Goal: Information Seeking & Learning: Understand process/instructions

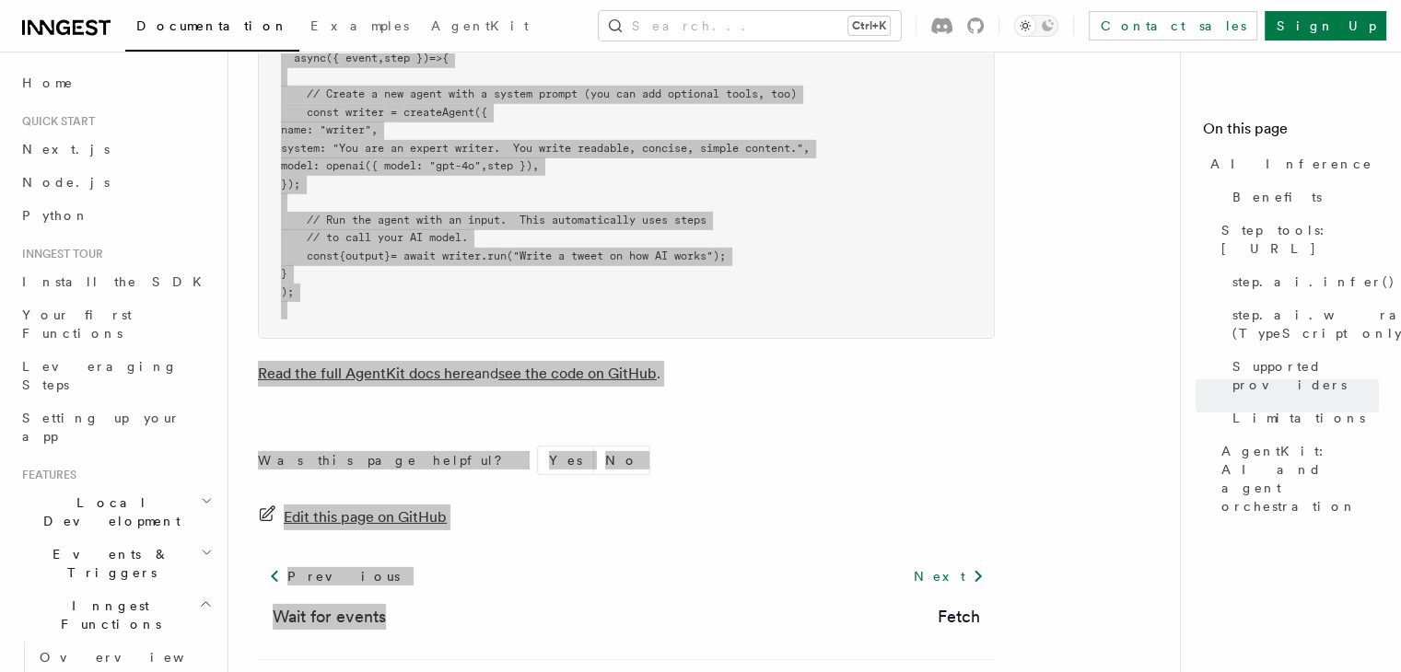
scroll to position [180, 0]
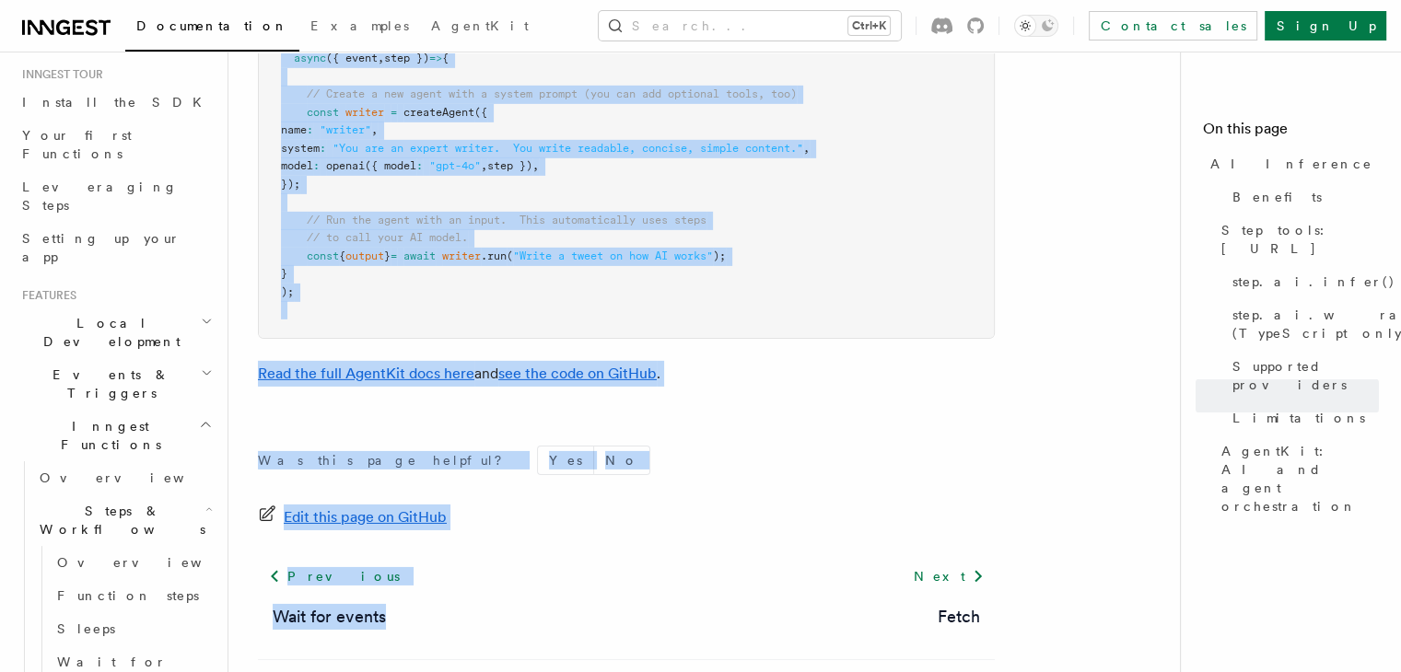
click at [371, 150] on pre "import { Agent , agenticOpenai as openai , createAgent } from "@inngest/agent-k…" at bounding box center [626, 140] width 735 height 396
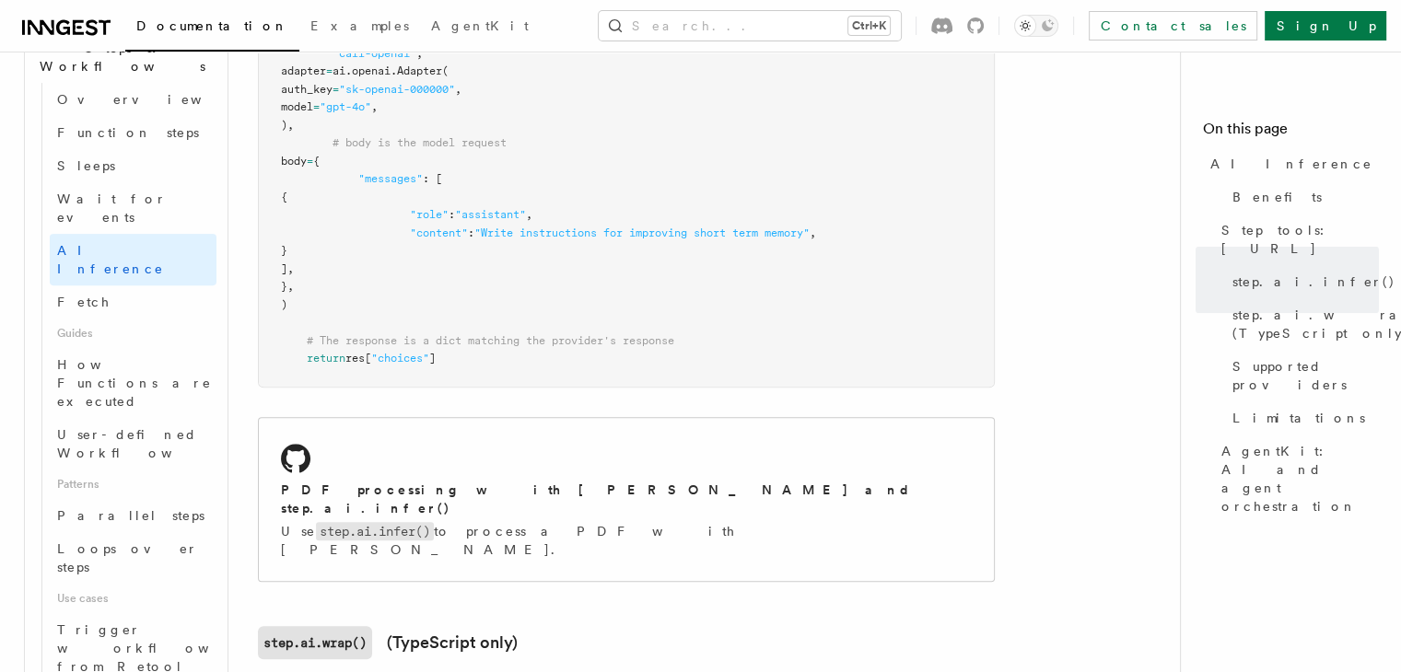
scroll to position [647, 0]
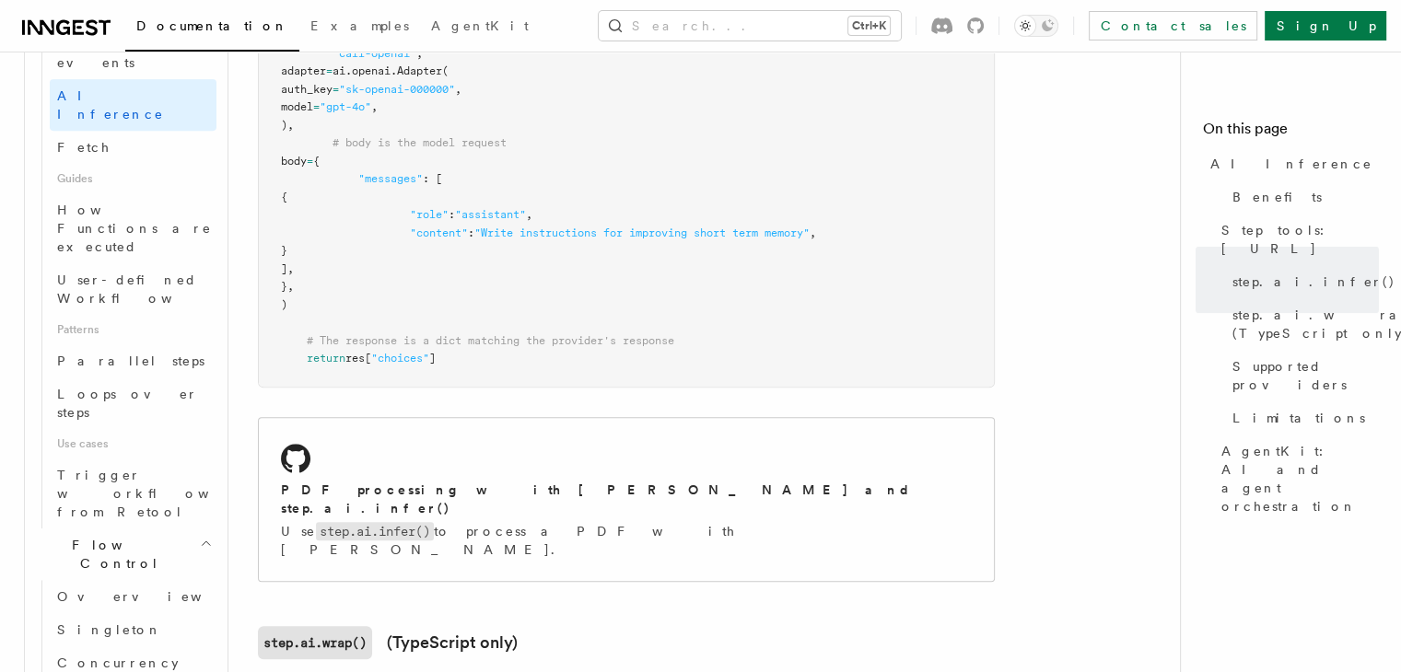
scroll to position [820, 0]
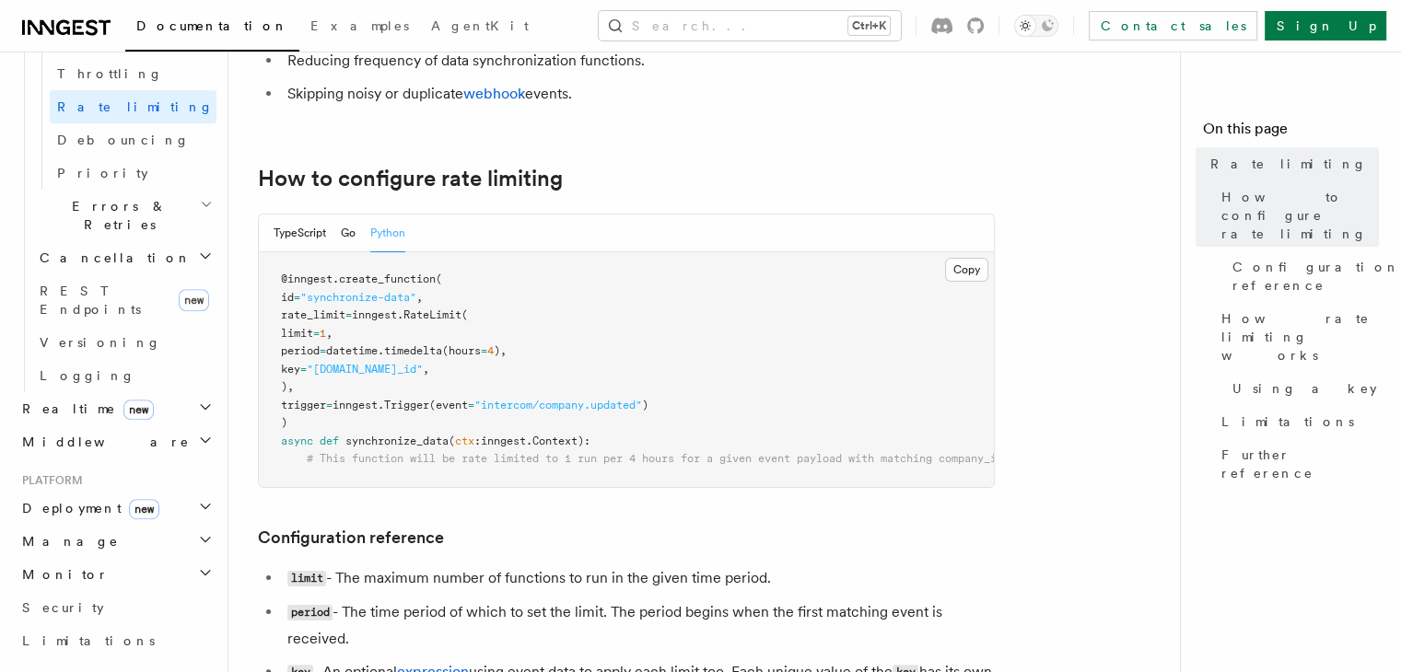
scroll to position [254, 0]
click at [972, 263] on button "Copy Copied" at bounding box center [966, 270] width 43 height 24
click at [965, 269] on button "Copy Copied" at bounding box center [966, 270] width 43 height 24
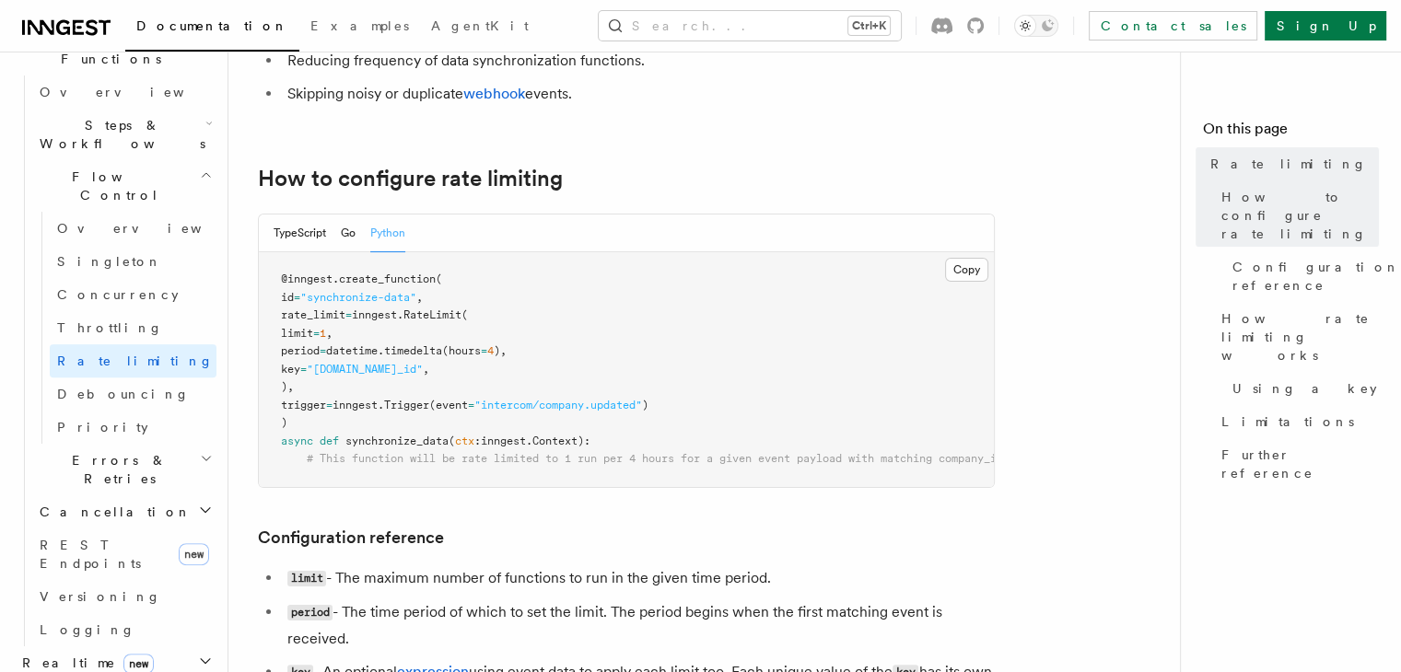
scroll to position [565, 0]
click at [107, 321] on span "Throttling" at bounding box center [110, 328] width 106 height 15
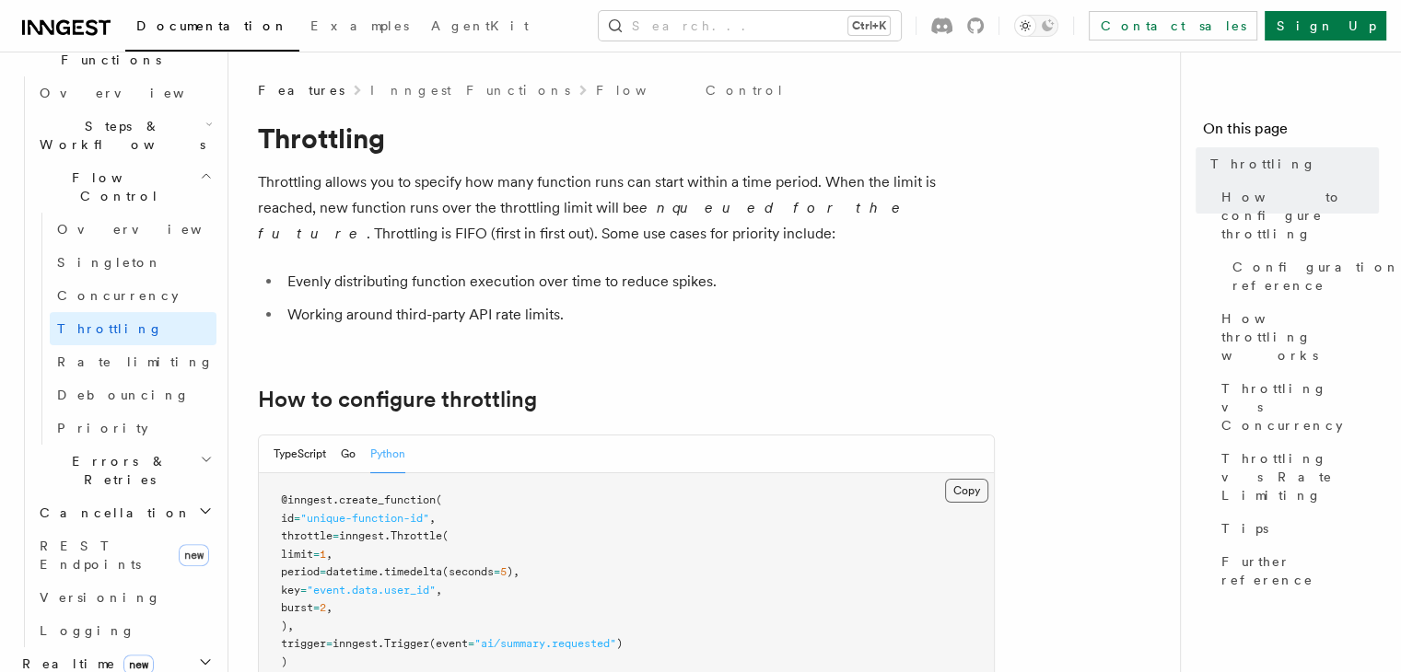
click at [962, 488] on button "Copy Copied" at bounding box center [966, 491] width 43 height 24
